Goal: Information Seeking & Learning: Compare options

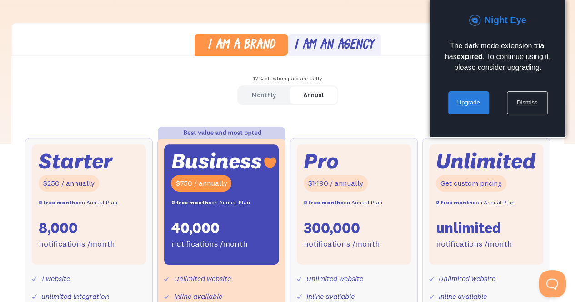
click at [531, 101] on link "Dismiss" at bounding box center [527, 102] width 41 height 23
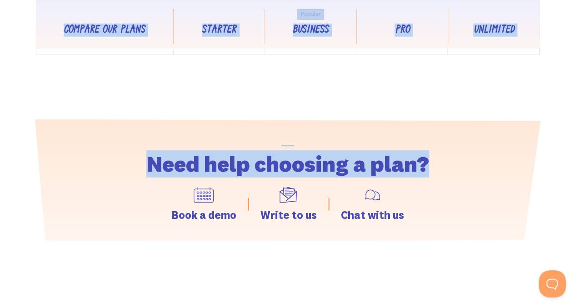
scroll to position [1136, 0]
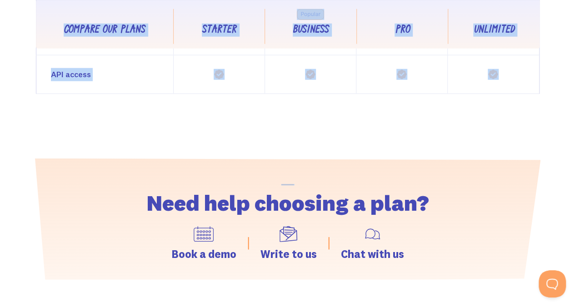
drag, startPoint x: 110, startPoint y: 42, endPoint x: 522, endPoint y: 99, distance: 415.6
click at [522, 99] on div "Pricing designed for your business needs I am a brand I am an agency 17% off wh…" at bounding box center [287, 114] width 575 height 2424
copy div "I am a brand I am an agency 17% off when paid annually Monthly Annual Starter $…"
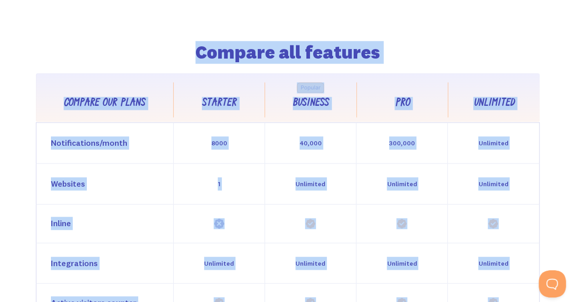
scroll to position [773, 0]
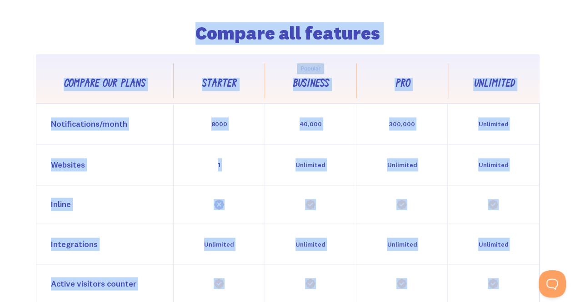
copy div "I am a brand I am an agency 17% off when paid annually Monthly Annual Starter $…"
click at [550, 93] on div "Compare all features Compare our plans Starter Business Pro Unlimited Feature C…" at bounding box center [287, 208] width 575 height 500
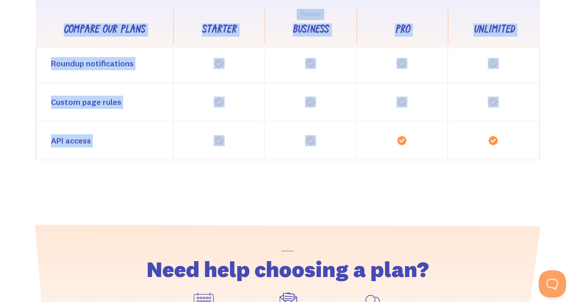
scroll to position [1091, 0]
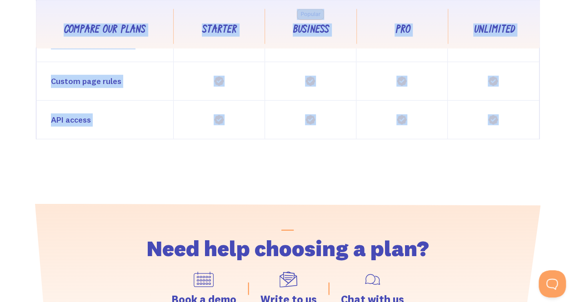
drag, startPoint x: 65, startPoint y: 80, endPoint x: 503, endPoint y: 118, distance: 439.3
copy div "Compare our plans Starter Business Pro Unlimited Feature Category Notifications…"
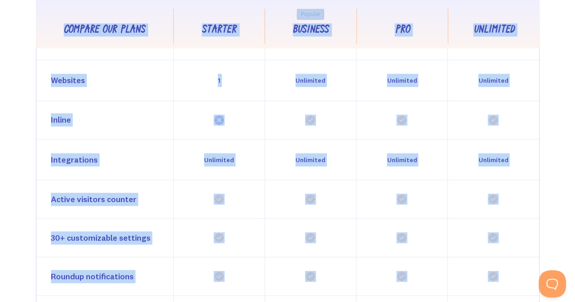
scroll to position [863, 0]
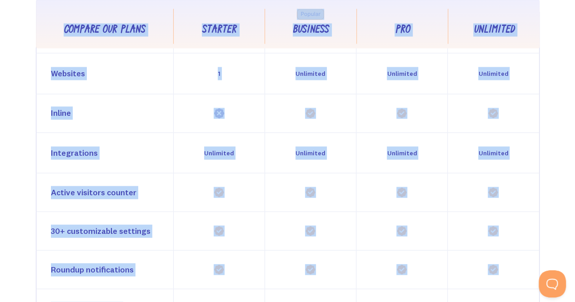
click at [15, 192] on div "Compare all features Compare our plans Starter Business Pro Unlimited Feature C…" at bounding box center [287, 117] width 575 height 500
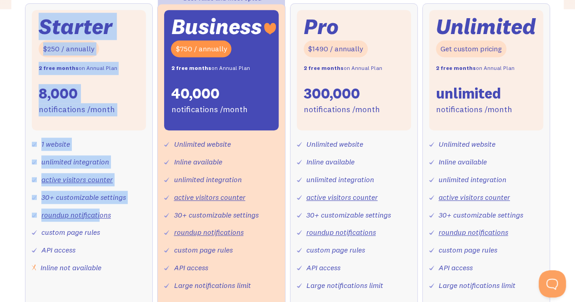
scroll to position [409, 0]
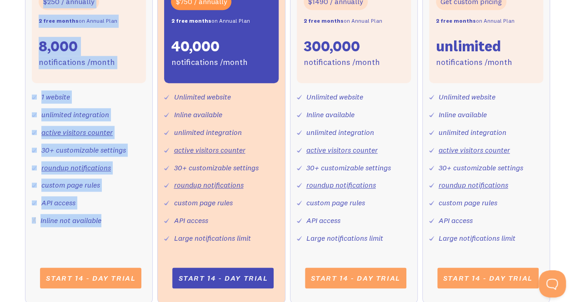
drag, startPoint x: 44, startPoint y: 69, endPoint x: 123, endPoint y: 207, distance: 159.4
click at [123, 207] on div "Starter $250 / annually 2 free months on Annual Plan 8,000 notifications /month…" at bounding box center [89, 95] width 114 height 264
copy div "Starter $250 / annually 2 free months on Annual Plan 8,000 notifications /month…"
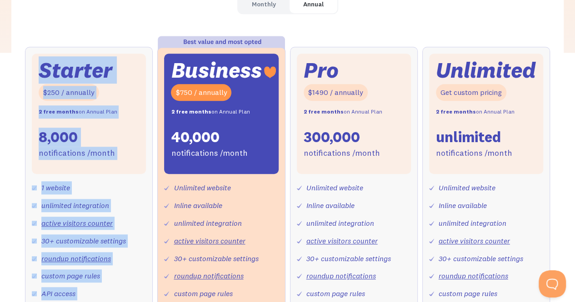
scroll to position [318, 0]
click at [106, 19] on div "Monthly Annual Starter $25 / month 8,000 notifications /month 1 website unlimit…" at bounding box center [287, 204] width 552 height 418
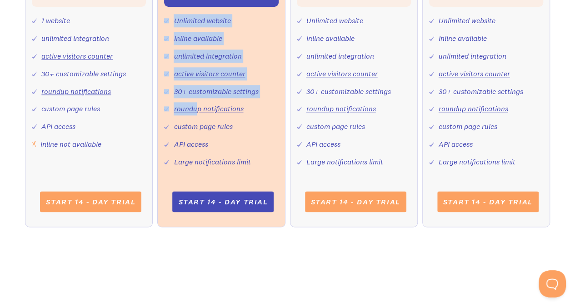
scroll to position [500, 0]
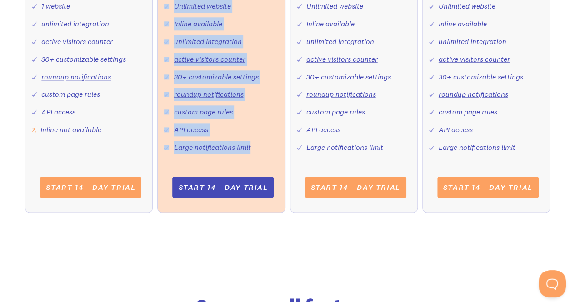
drag, startPoint x: 175, startPoint y: 72, endPoint x: 258, endPoint y: 150, distance: 114.2
click at [258, 150] on div "Business $750 / annually 2 free months on Annual Plan 40,000 notifications /mon…" at bounding box center [221, 13] width 114 height 282
copy div "Business $750 / annually 2 free months on Annual Plan 40,000 notifications /mon…"
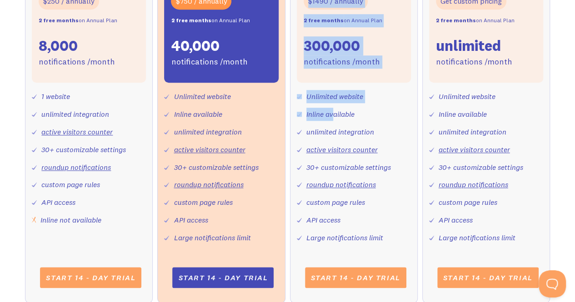
scroll to position [454, 0]
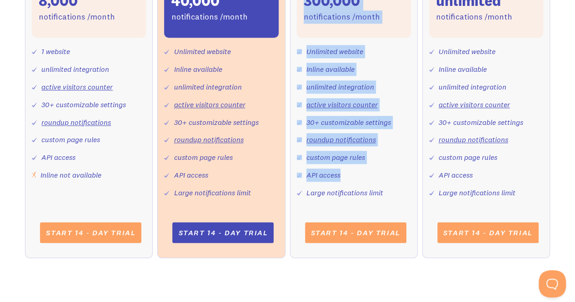
drag, startPoint x: 308, startPoint y: 70, endPoint x: 342, endPoint y: 174, distance: 108.9
click at [342, 174] on div "Pro $1490 / annually 2 free months on Annual Plan 300,000 notifications /month …" at bounding box center [354, 58] width 114 height 282
copy div "Pro $1490 / annually 2 free months on Annual Plan 300,000 notifications /month …"
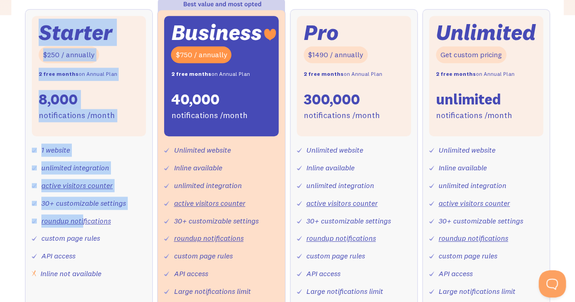
scroll to position [409, 0]
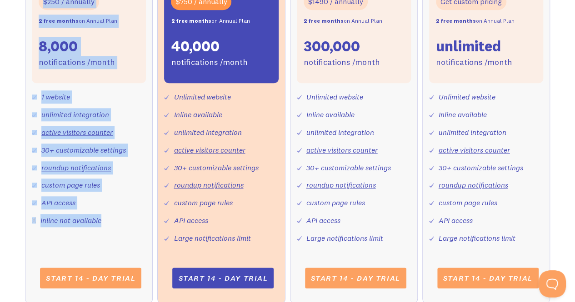
drag, startPoint x: 42, startPoint y: 68, endPoint x: 116, endPoint y: 215, distance: 165.2
click at [116, 216] on div "Starter $250 / annually 2 free months on Annual Plan 8,000 notifications /month…" at bounding box center [89, 95] width 114 height 264
copy div "Starter $250 / annually 2 free months on Annual Plan 8,000 notifications /month…"
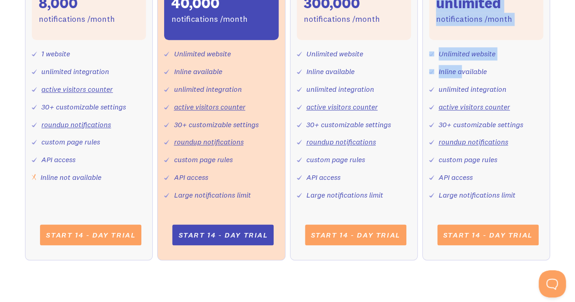
scroll to position [454, 0]
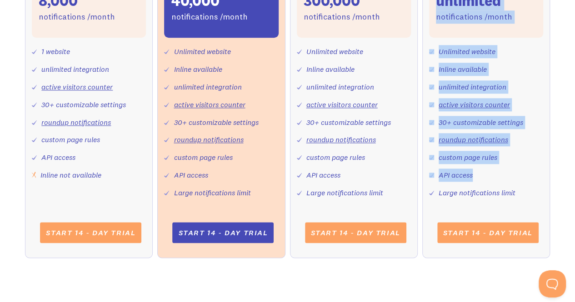
drag, startPoint x: 440, startPoint y: 28, endPoint x: 475, endPoint y: 174, distance: 150.5
click at [475, 174] on div "Unlimited Get custom pricing 2 free months on Annual Plan unlimited notificatio…" at bounding box center [486, 58] width 114 height 282
copy div "Unlimited Get custom pricing 2 free months on Annual Plan unlimited notificatio…"
